Goal: Information Seeking & Learning: Learn about a topic

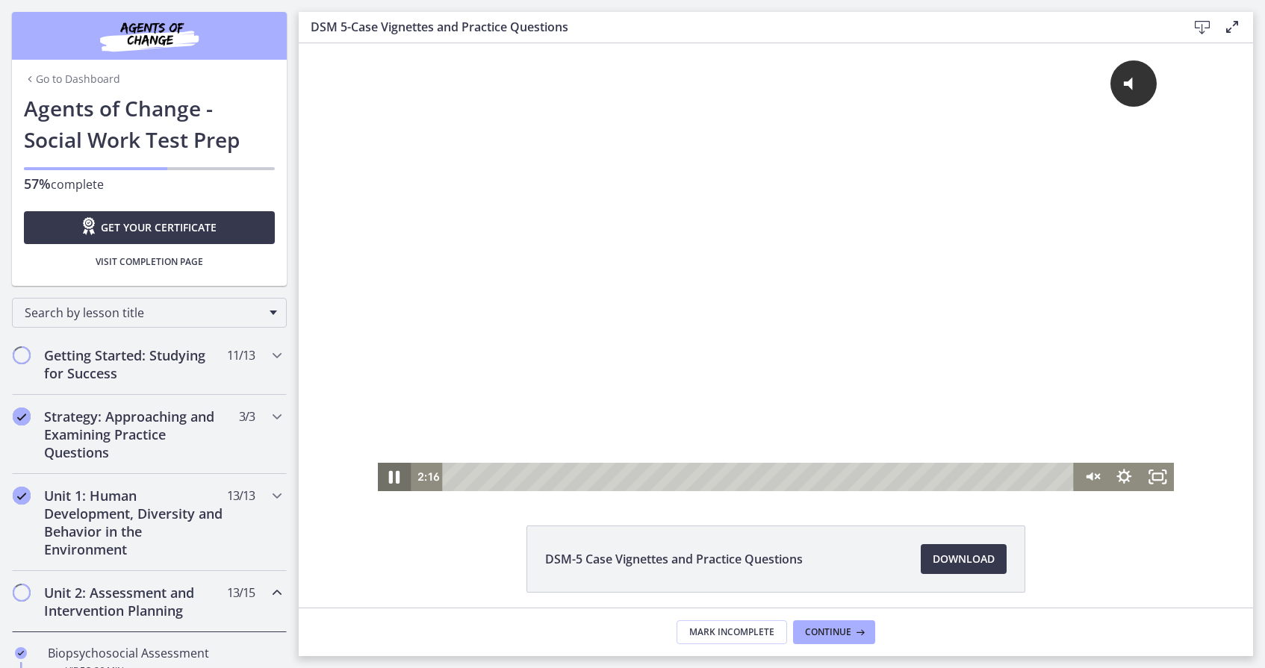
click at [391, 475] on icon "Pause" at bounding box center [394, 477] width 11 height 13
drag, startPoint x: 521, startPoint y: 473, endPoint x: 410, endPoint y: 479, distance: 110.7
click at [438, 479] on div "0:00 0:00" at bounding box center [743, 477] width 664 height 28
click at [389, 477] on icon "Play Video" at bounding box center [395, 477] width 33 height 28
click at [1112, 89] on icon "@keyframes VOLUME_SMALL_WAVE_FLASH { 0% { opacity: 0; } 33% { opacity: 1; } 66%…" at bounding box center [1133, 83] width 43 height 43
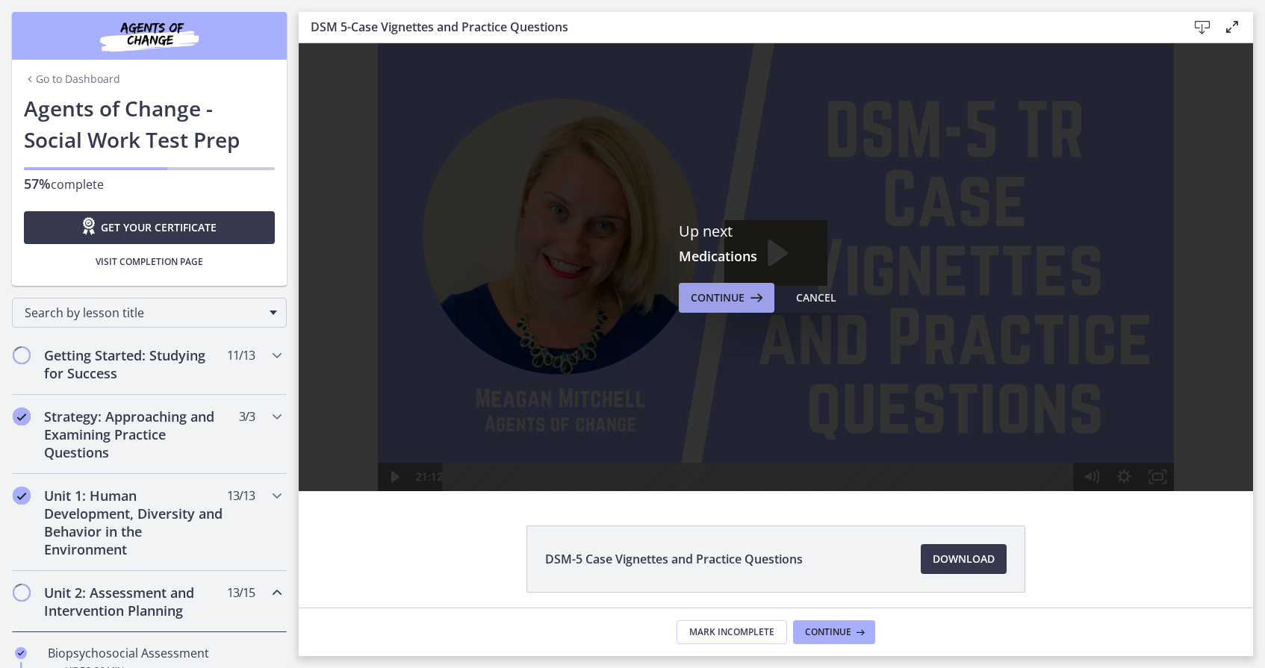
click at [728, 300] on span "Continue" at bounding box center [718, 298] width 54 height 18
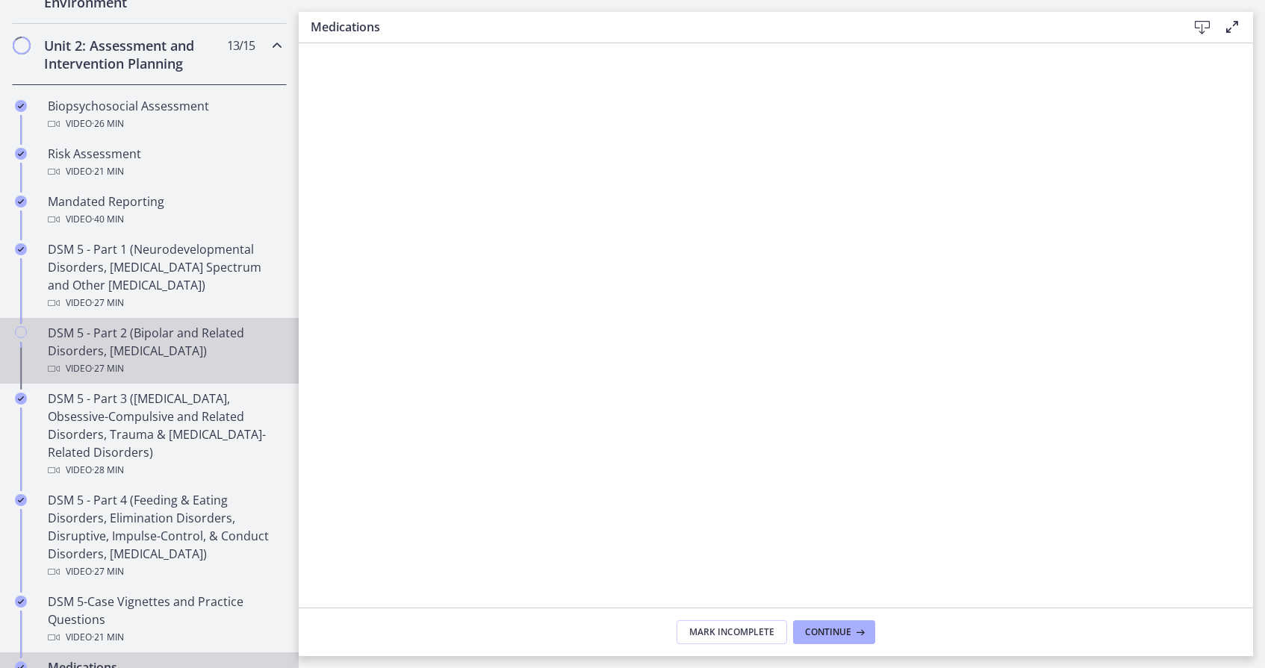
scroll to position [556, 0]
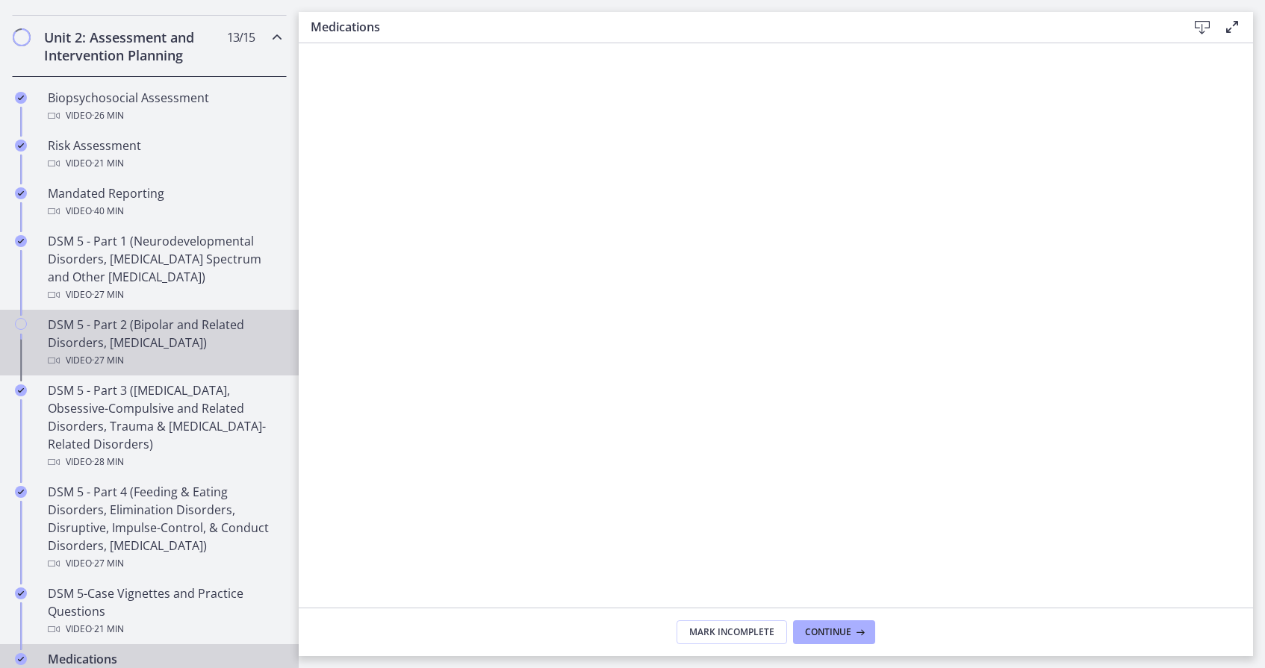
click at [196, 357] on div "Video · 27 min" at bounding box center [164, 361] width 233 height 18
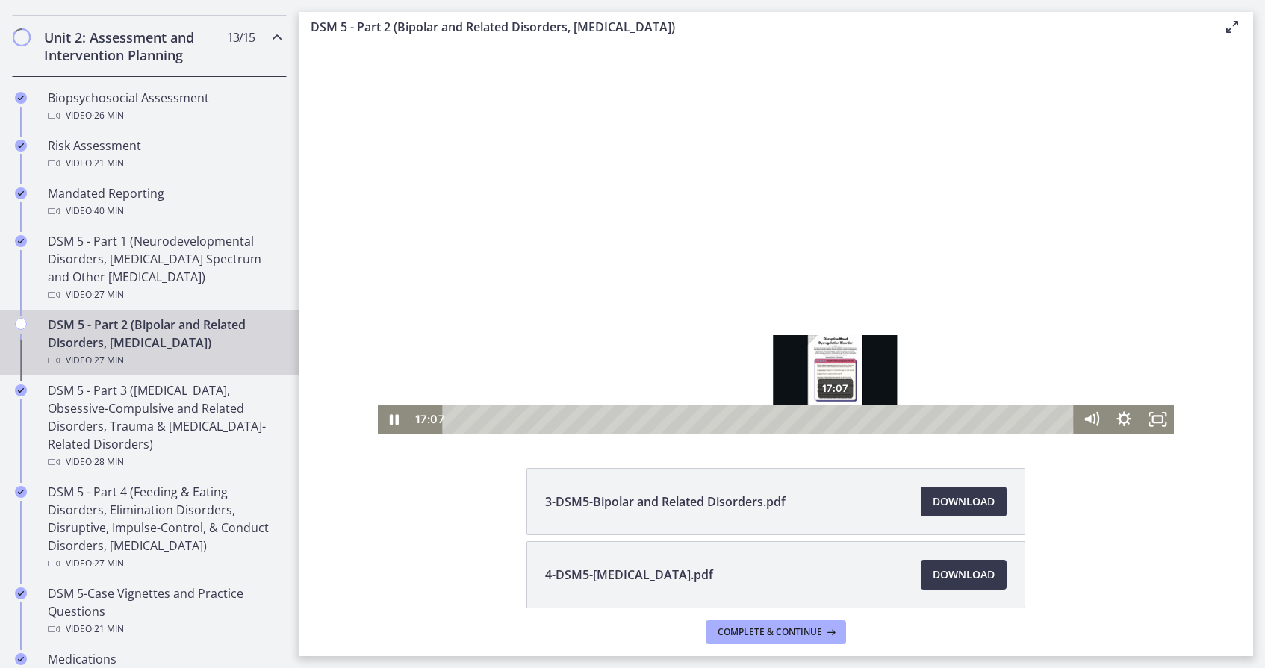
scroll to position [62, 0]
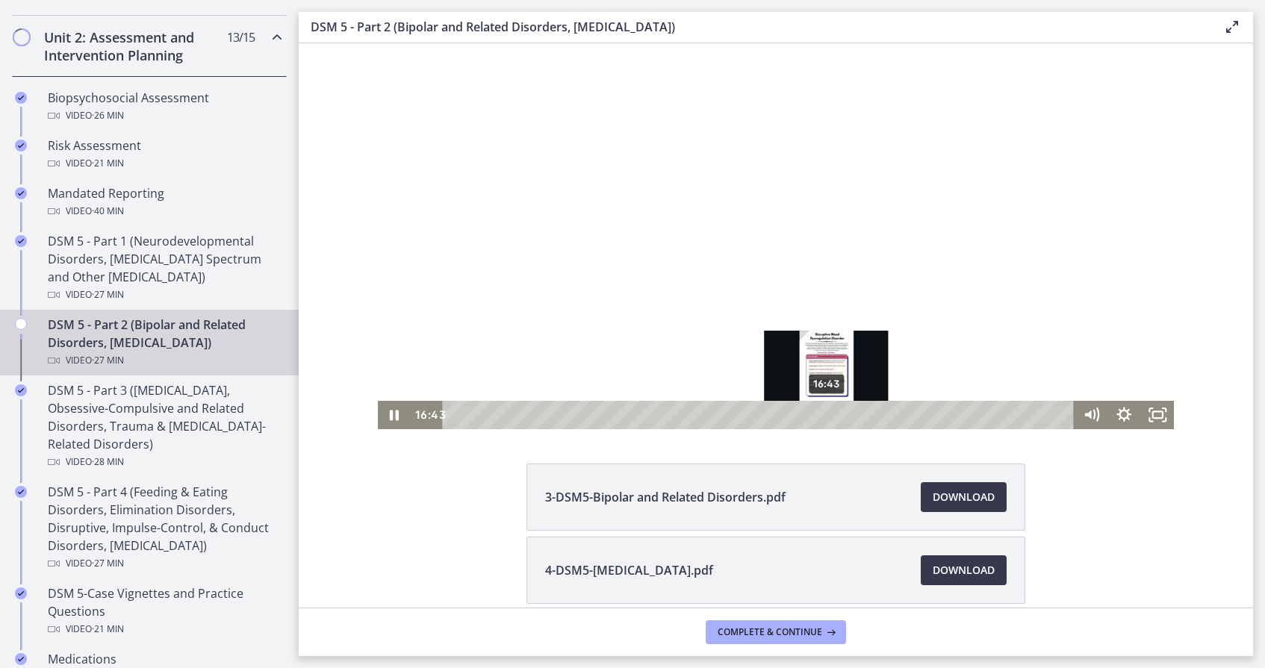
drag, startPoint x: 836, startPoint y: 413, endPoint x: 827, endPoint y: 417, distance: 10.7
click at [827, 417] on div "Playbar" at bounding box center [826, 415] width 9 height 9
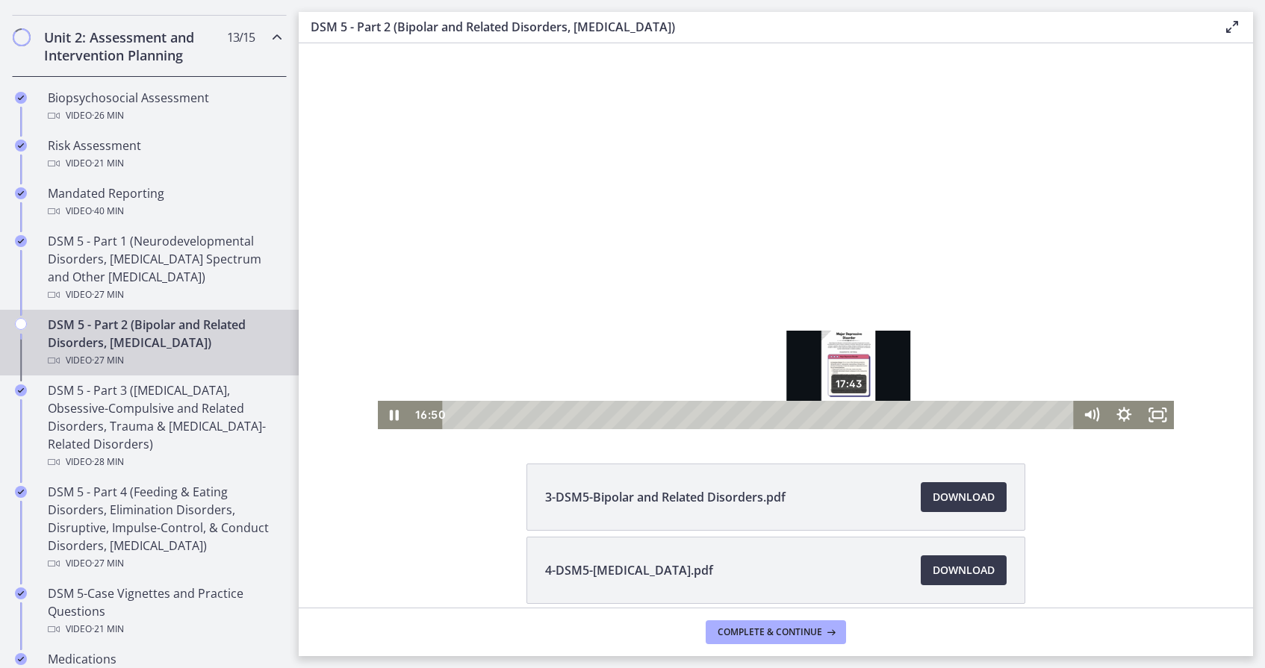
scroll to position [67, 0]
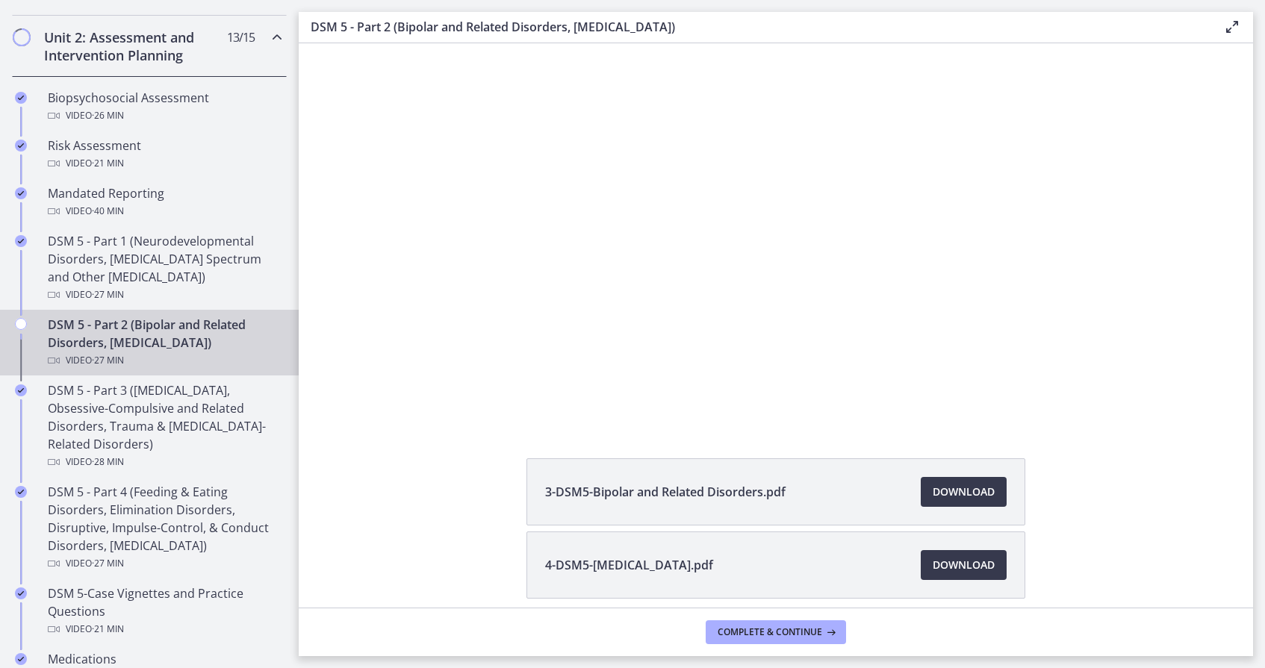
click at [1229, 27] on icon at bounding box center [1232, 27] width 18 height 18
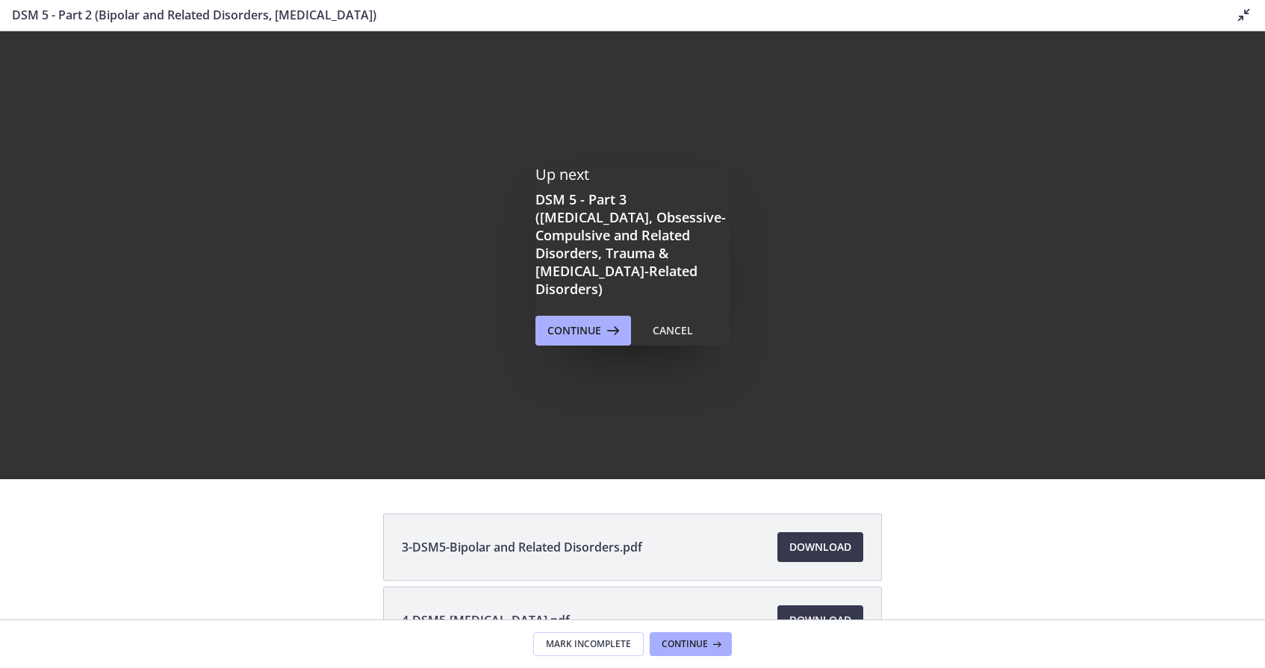
scroll to position [0, 0]
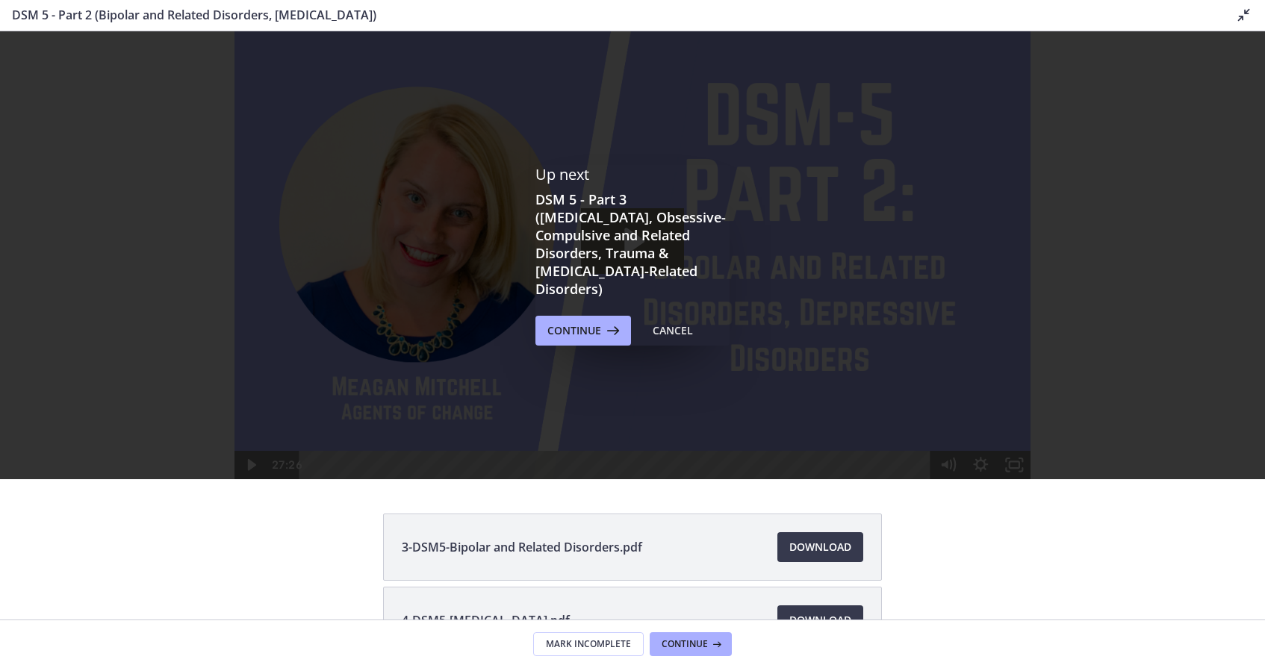
click at [1238, 13] on icon at bounding box center [1244, 15] width 18 height 18
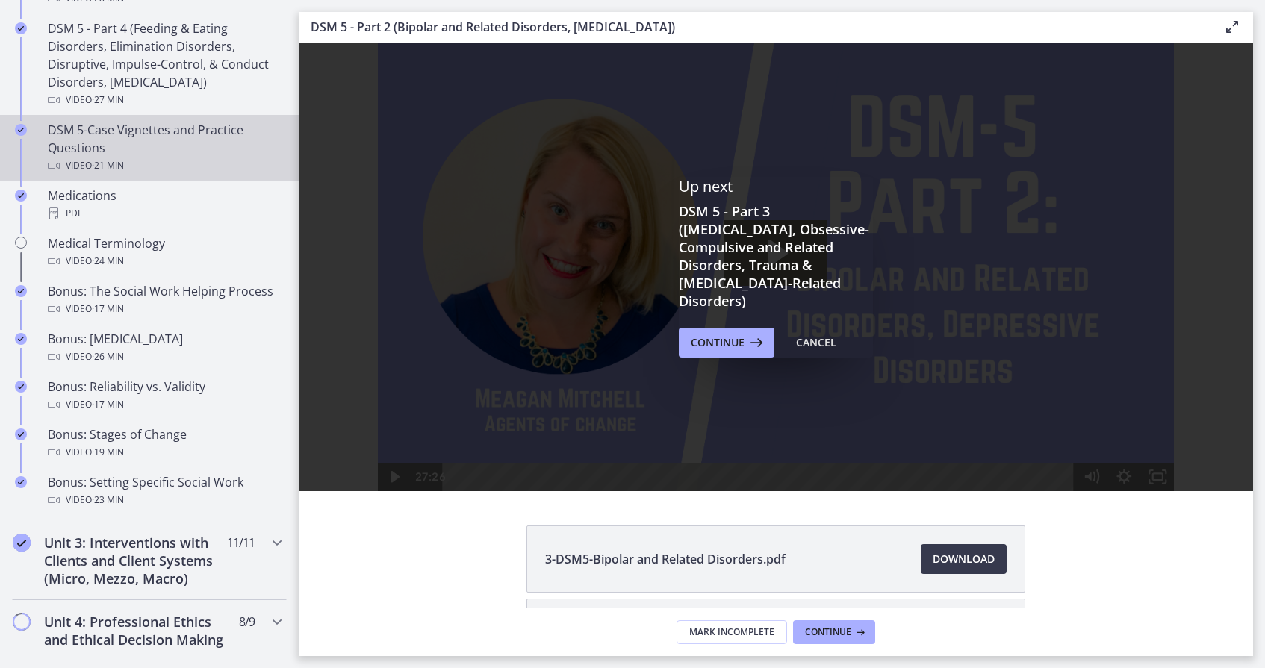
scroll to position [1019, 0]
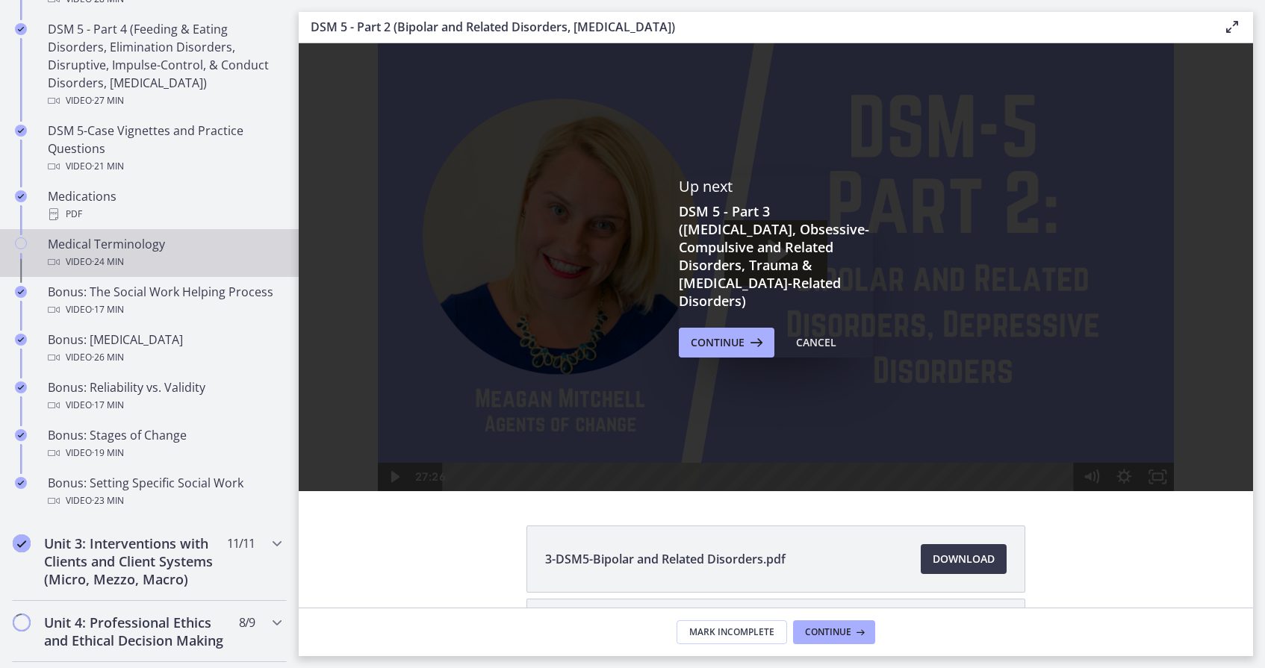
click at [133, 249] on div "Medical Terminology Video · 24 min" at bounding box center [164, 253] width 233 height 36
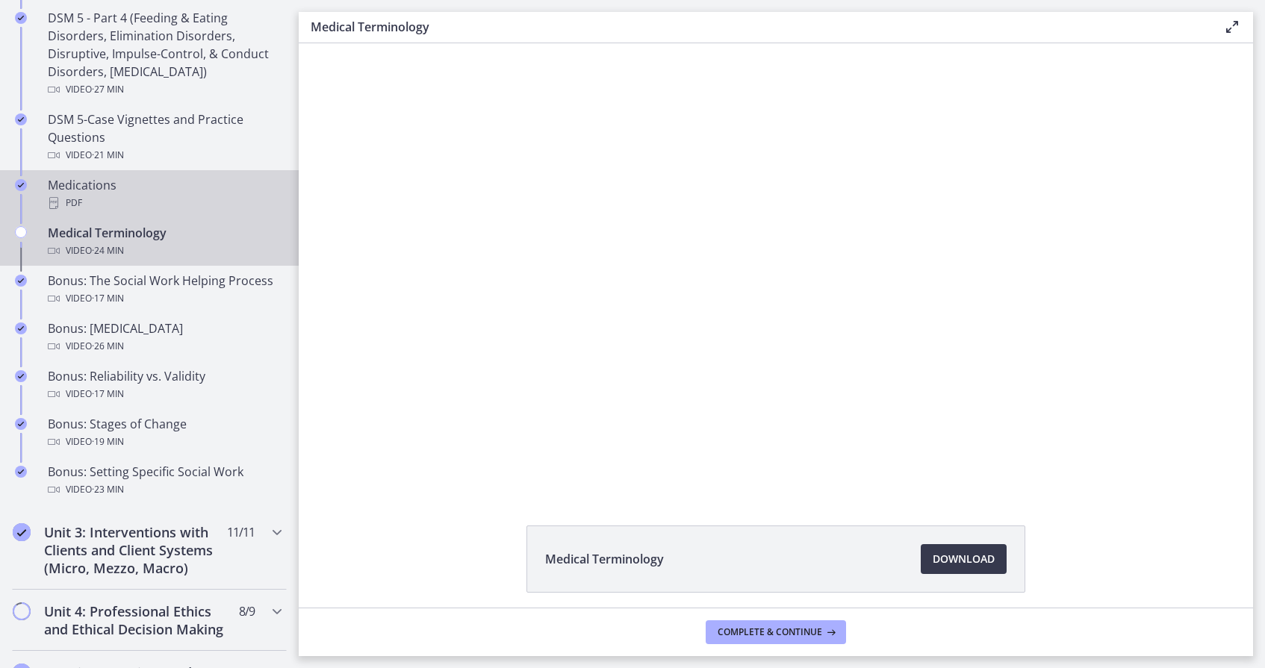
scroll to position [1031, 0]
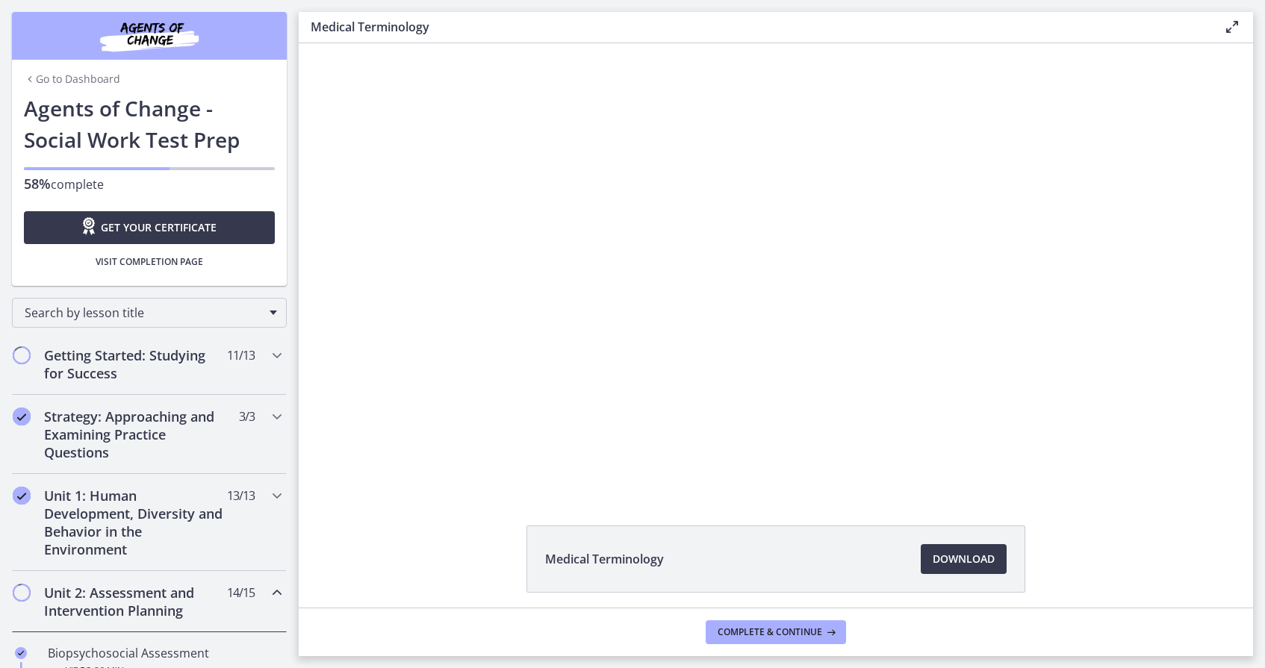
scroll to position [1031, 0]
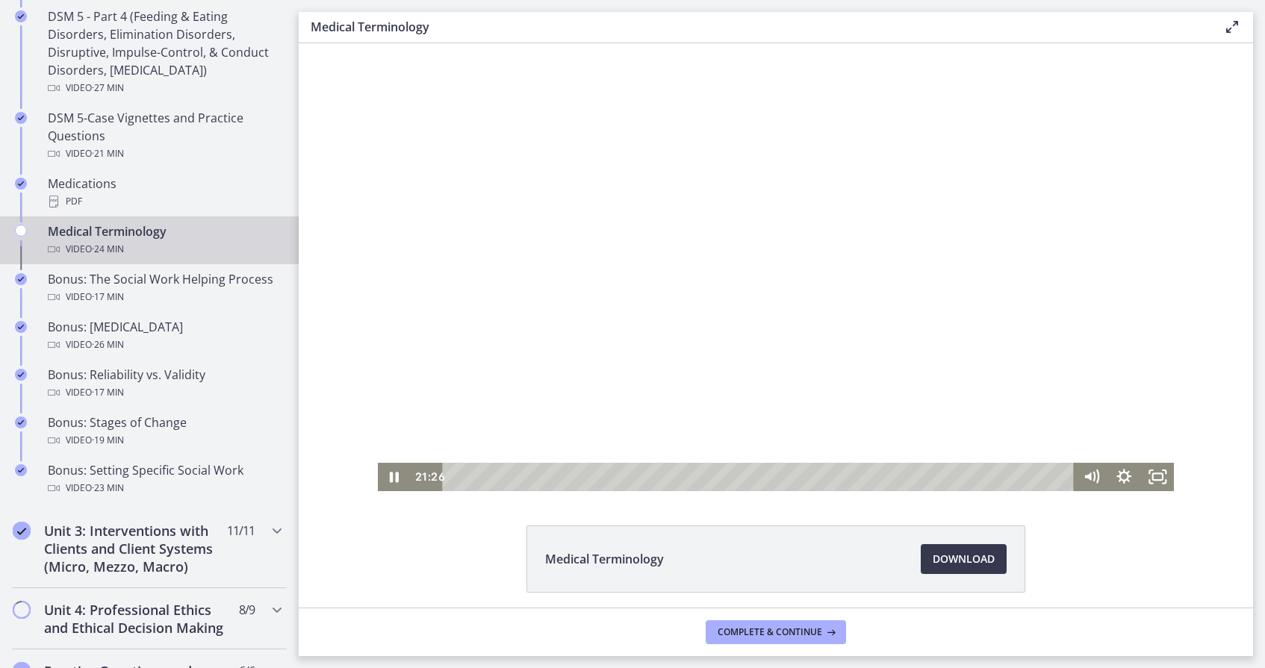
click at [470, 414] on div at bounding box center [776, 267] width 797 height 448
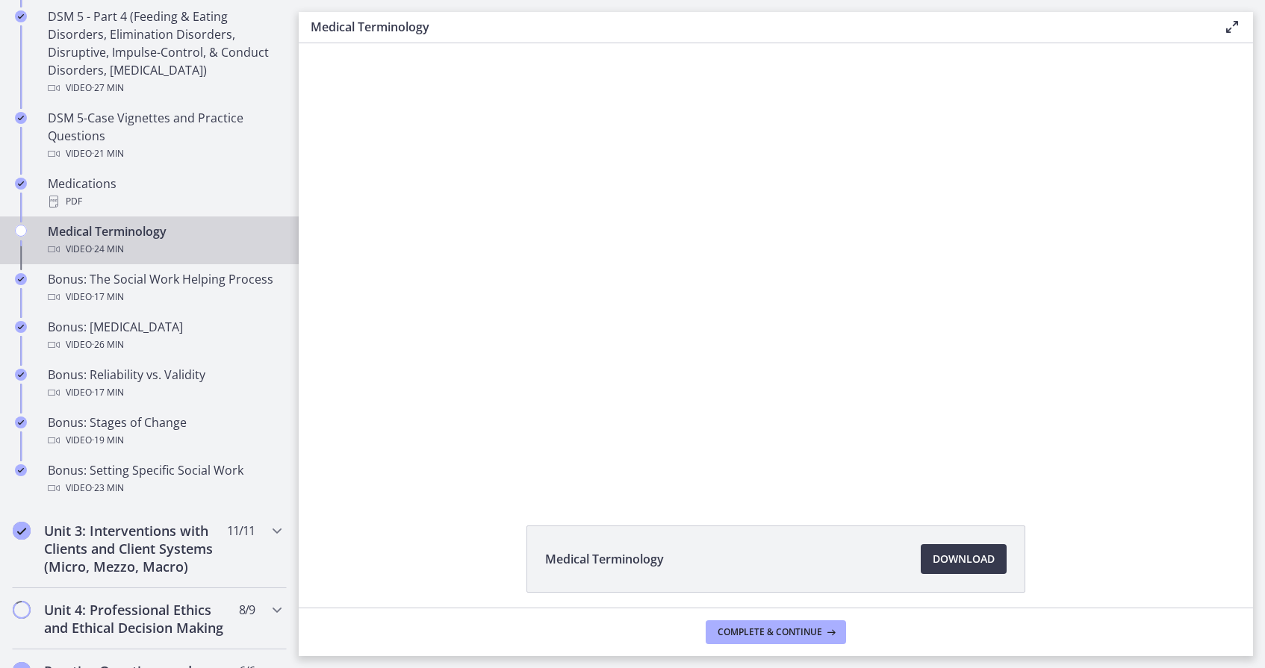
click at [470, 414] on div at bounding box center [776, 267] width 797 height 448
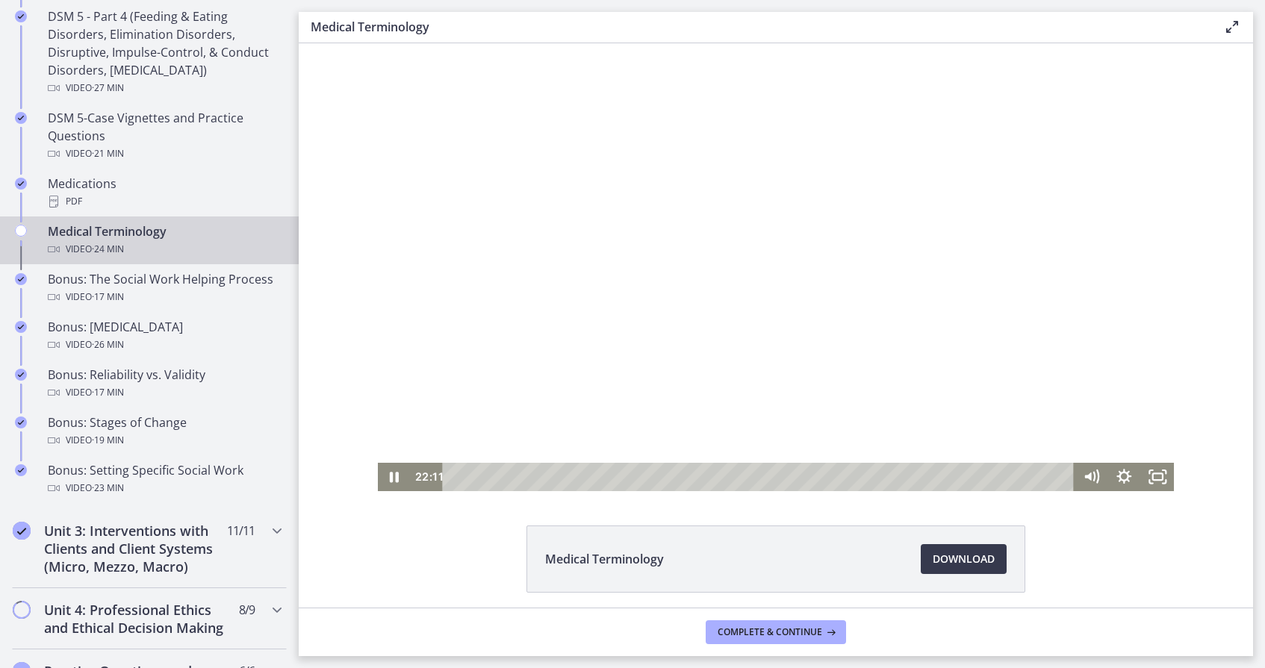
click at [470, 414] on div at bounding box center [776, 267] width 797 height 448
